Goal: Task Accomplishment & Management: Use online tool/utility

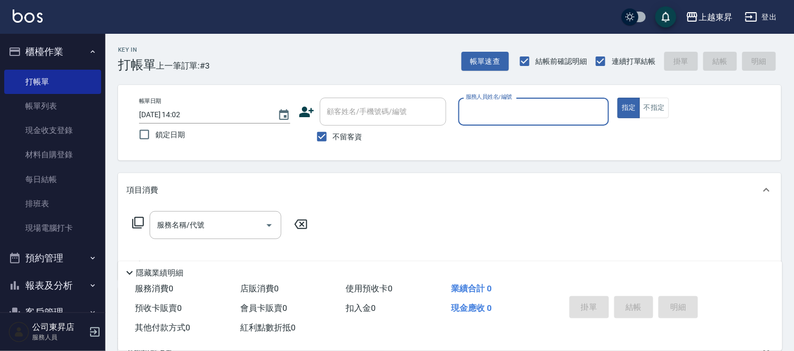
drag, startPoint x: 0, startPoint y: 0, endPoint x: 145, endPoint y: 205, distance: 251.0
click at [146, 203] on div "項目消費" at bounding box center [450, 190] width 664 height 34
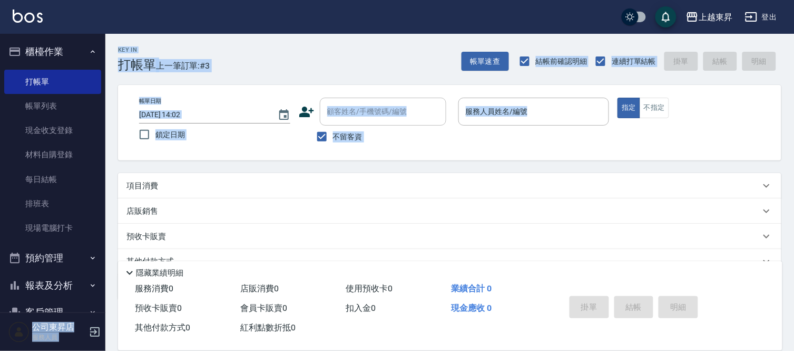
scroll to position [53, 0]
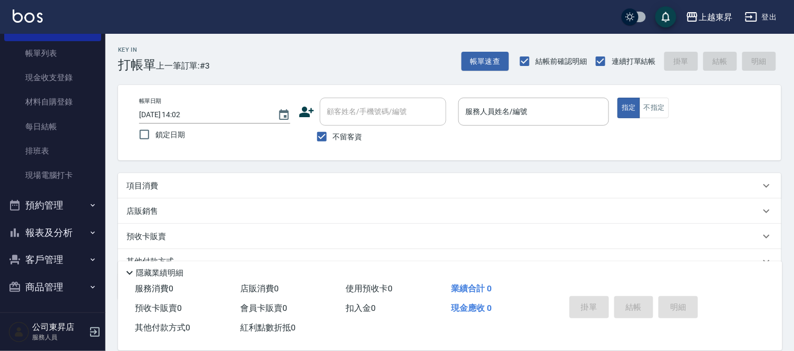
drag, startPoint x: 72, startPoint y: 359, endPoint x: 71, endPoint y: 371, distance: 11.7
click at [71, 350] on html "上越東昇 登出 櫃檯作業 打帳單 帳單列表 現金收支登錄 材料自購登錄 每日結帳 排班表 現場電腦打卡 預約管理 預約管理 單日預約紀錄 單週預約紀錄 報表及…" at bounding box center [397, 200] width 794 height 400
click at [1, 285] on nav "櫃檯作業 打帳單 帳單列表 現金收支登錄 材料自購登錄 每日結帳 排班表 現場電腦打卡 預約管理 預約管理 單日預約紀錄 單週預約紀錄 報表及分析 報表目錄 …" at bounding box center [52, 173] width 105 height 278
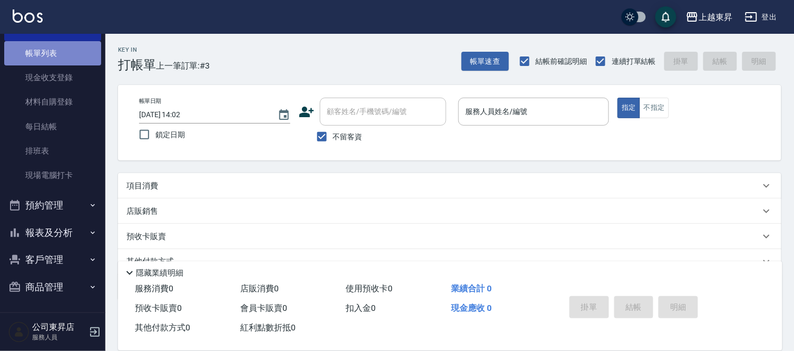
click at [75, 51] on link "帳單列表" at bounding box center [52, 53] width 97 height 24
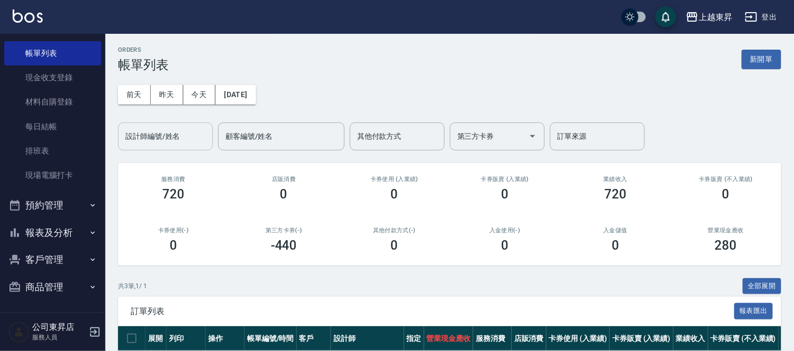
click at [144, 128] on input "設計師編號/姓名" at bounding box center [165, 136] width 85 height 18
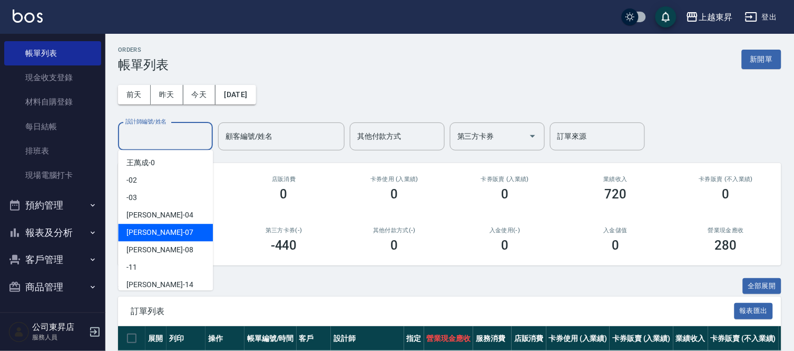
click at [193, 228] on div "榮松 -07" at bounding box center [165, 231] width 95 height 17
type input "[PERSON_NAME]-07"
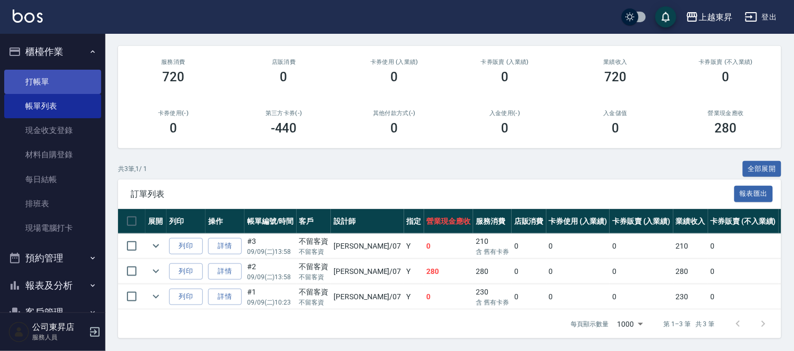
click at [61, 76] on link "打帳單" at bounding box center [52, 82] width 97 height 24
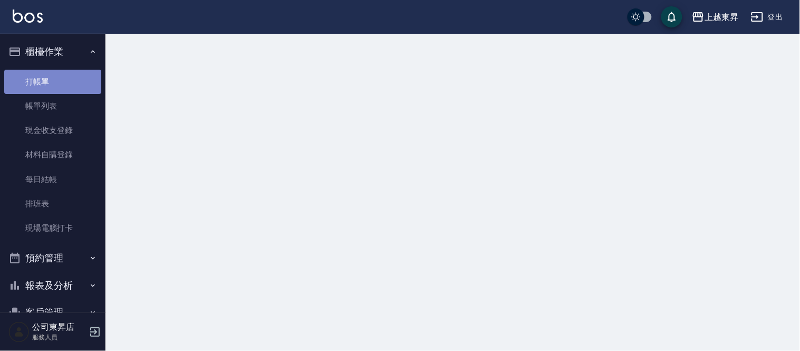
drag, startPoint x: 61, startPoint y: 76, endPoint x: 55, endPoint y: 66, distance: 11.6
click at [61, 75] on link "打帳單" at bounding box center [52, 82] width 97 height 24
click at [55, 64] on button "櫃檯作業" at bounding box center [52, 51] width 97 height 27
